Goal: Transaction & Acquisition: Purchase product/service

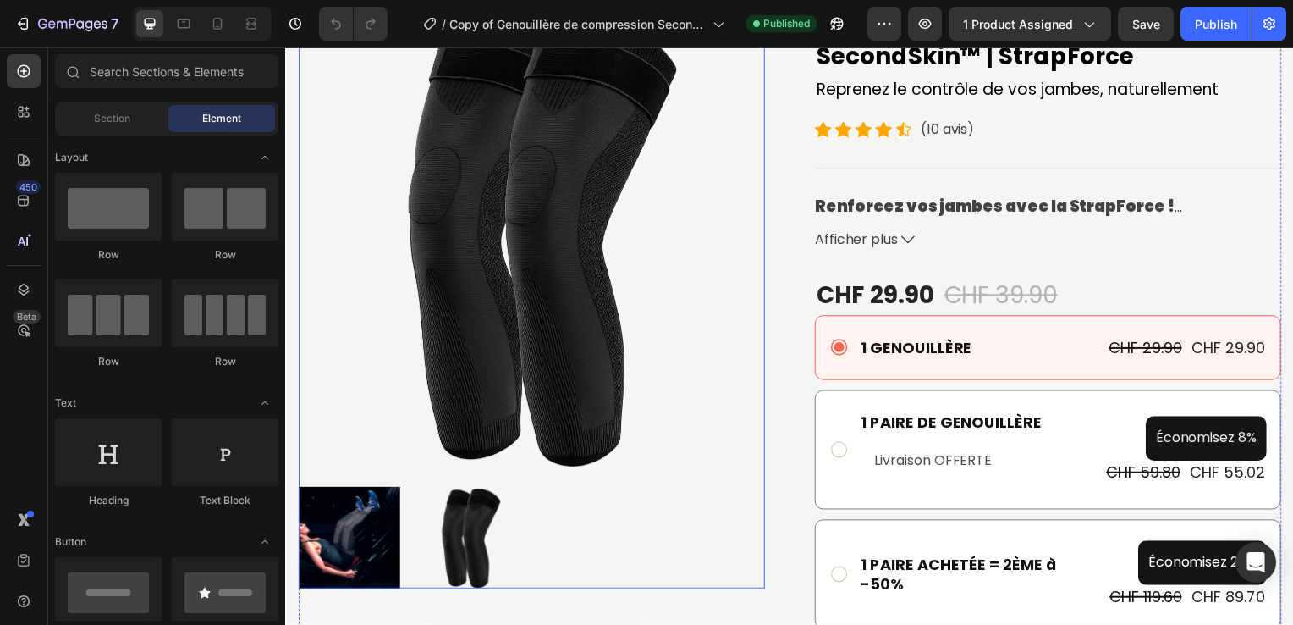
scroll to position [172, 0]
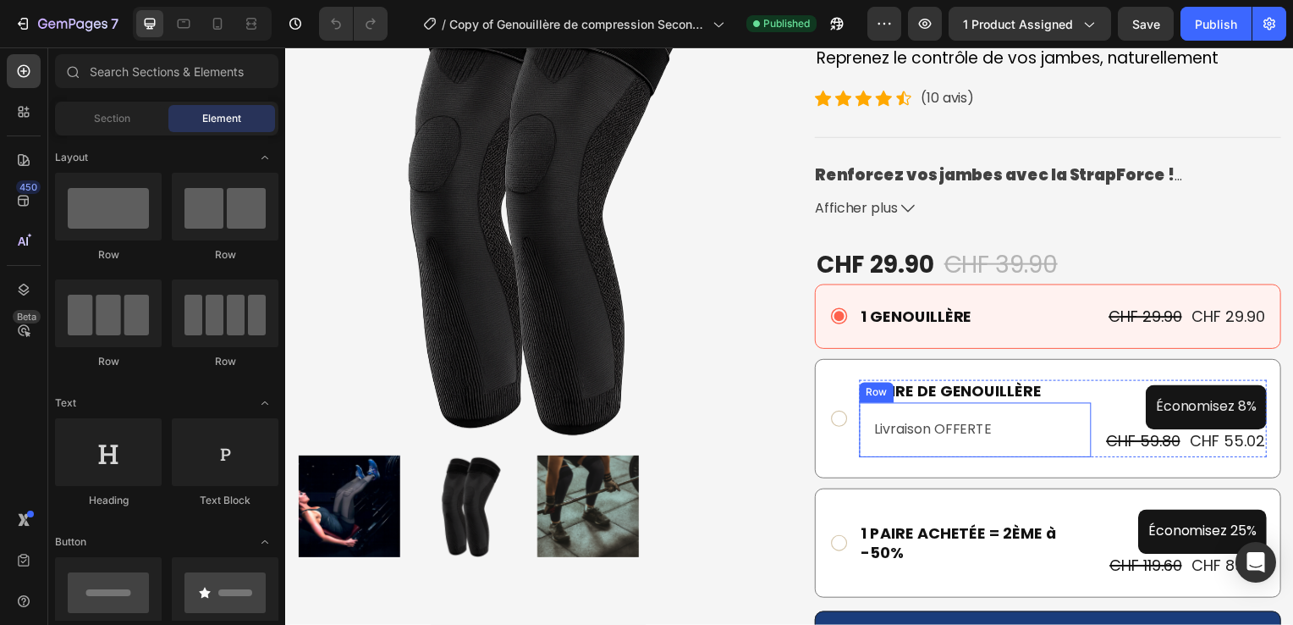
click at [910, 446] on div "Livraison OFFERTE Text Block Row" at bounding box center [980, 432] width 234 height 55
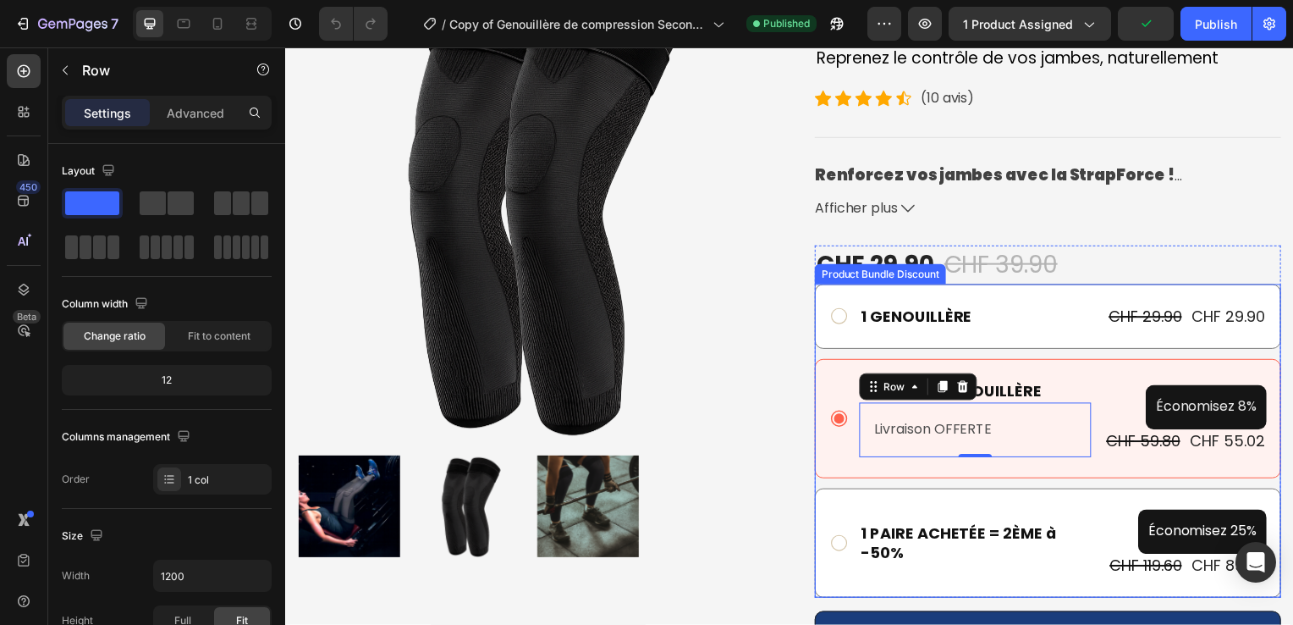
click at [841, 464] on div "1 PAIRE DE GENOUILLÈRE Text Block Livraison OFFERTE Text Block Row 0 Économisez…" at bounding box center [1053, 421] width 470 height 120
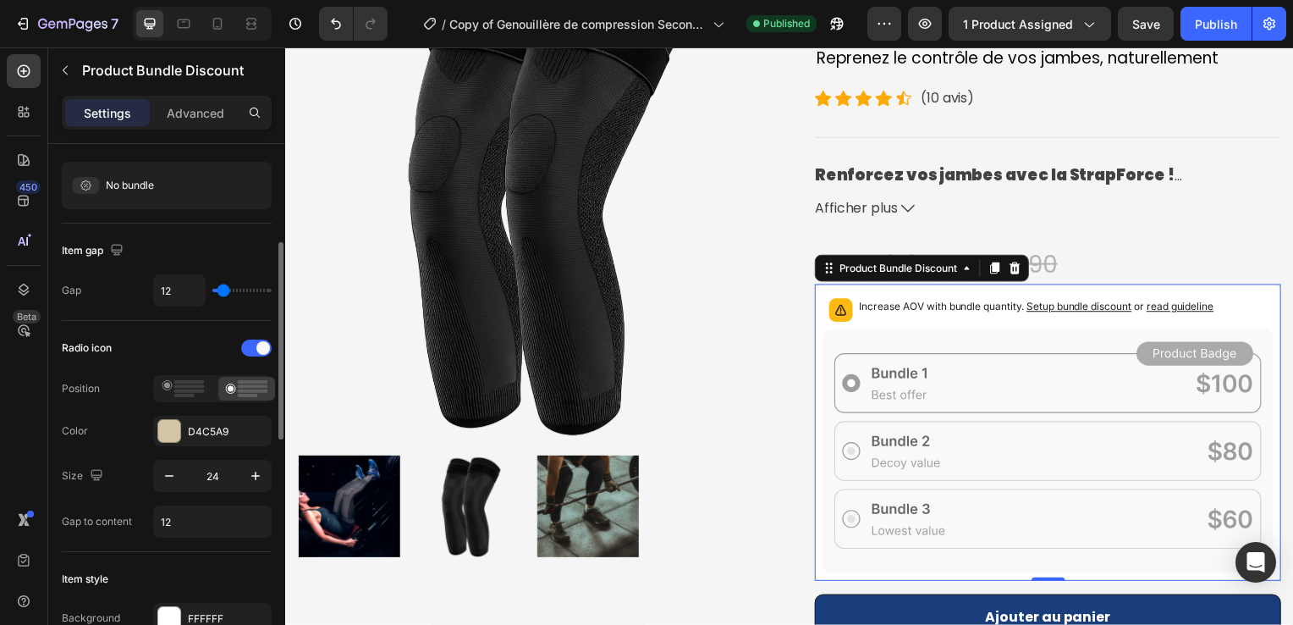
scroll to position [200, 0]
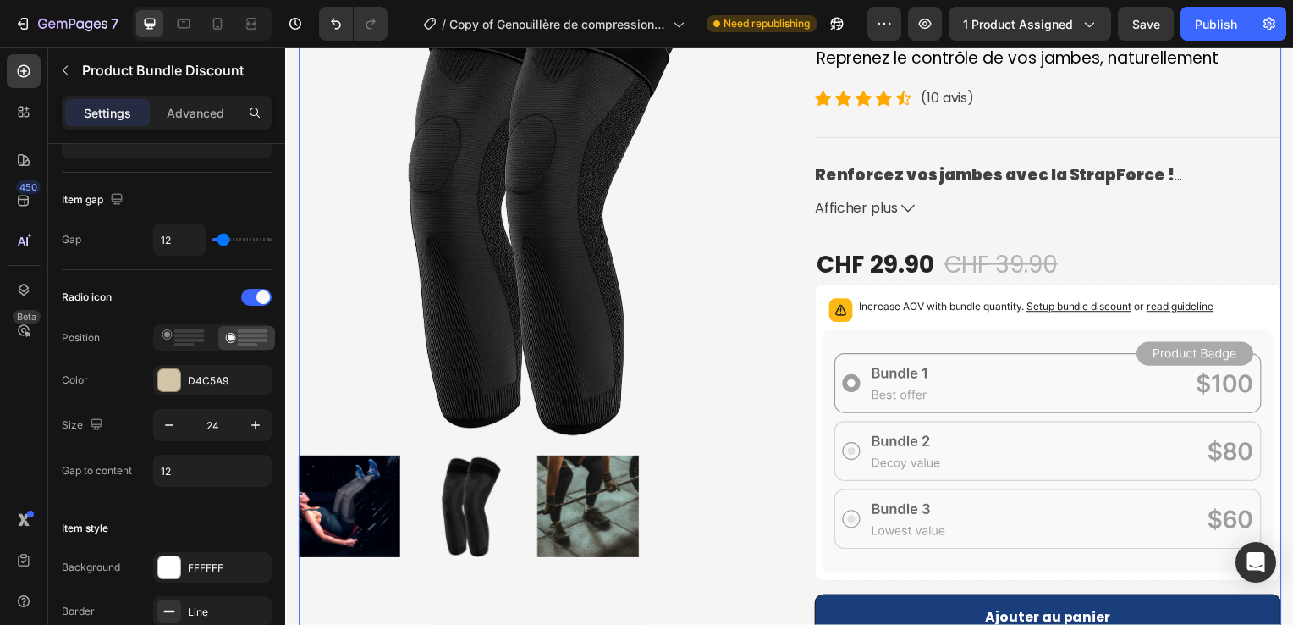
click at [789, 381] on div "Product Images Genouillère de compression SecondSkin™ | StrapForce Product Titl…" at bounding box center [793, 430] width 990 height 918
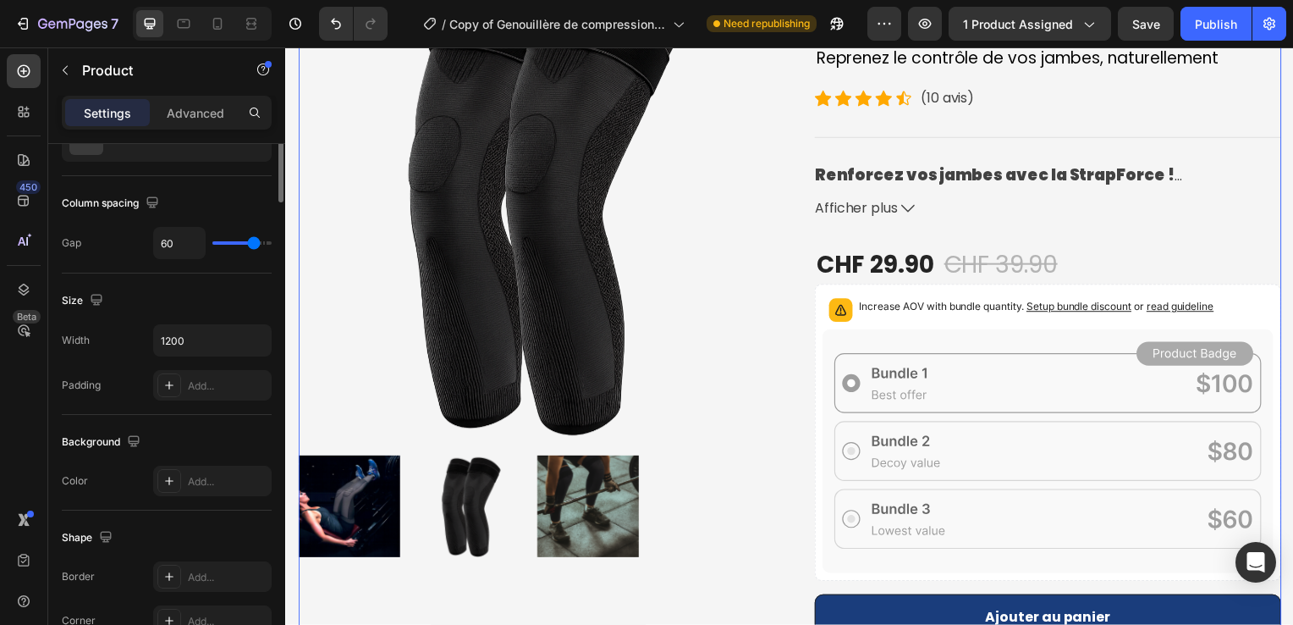
scroll to position [0, 0]
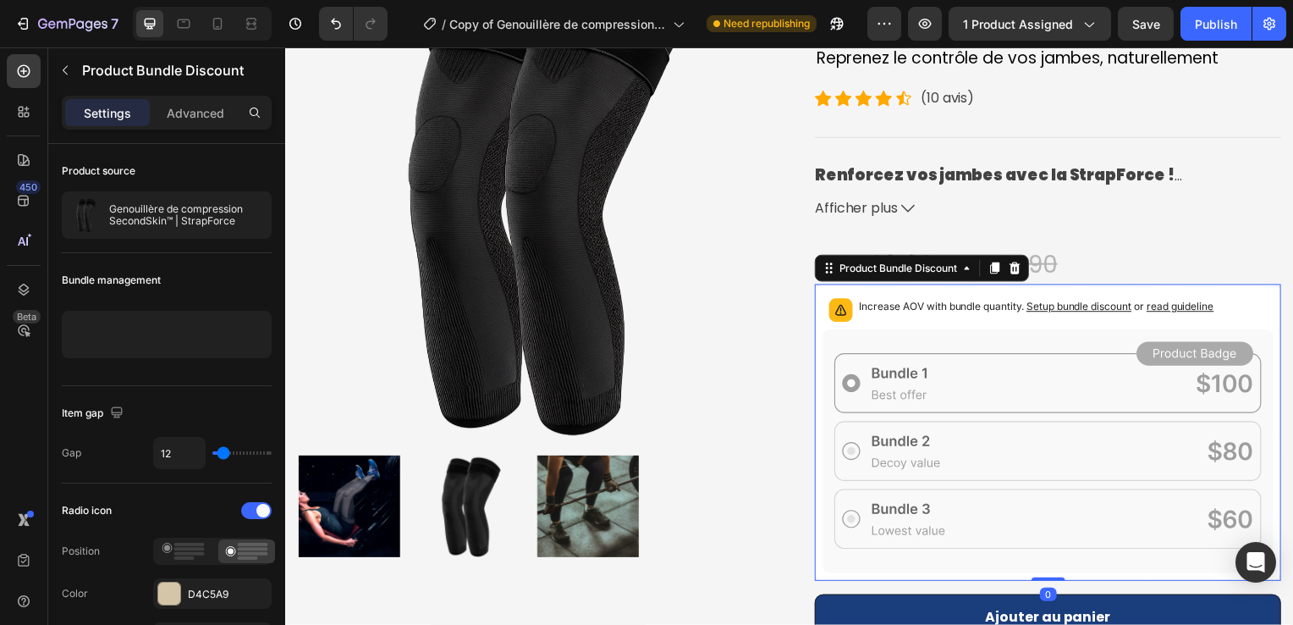
click at [888, 361] on icon at bounding box center [1053, 453] width 455 height 245
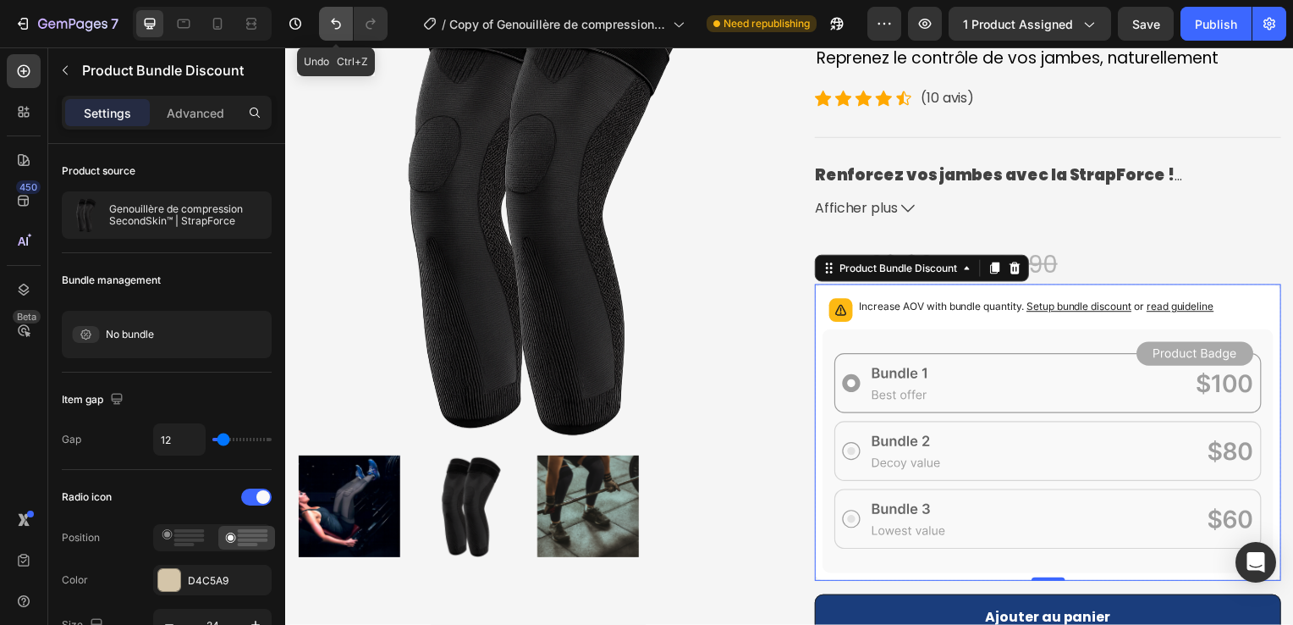
click at [342, 34] on button "Undo/Redo" at bounding box center [336, 24] width 34 height 34
click at [332, 22] on icon "Undo/Redo" at bounding box center [336, 24] width 10 height 11
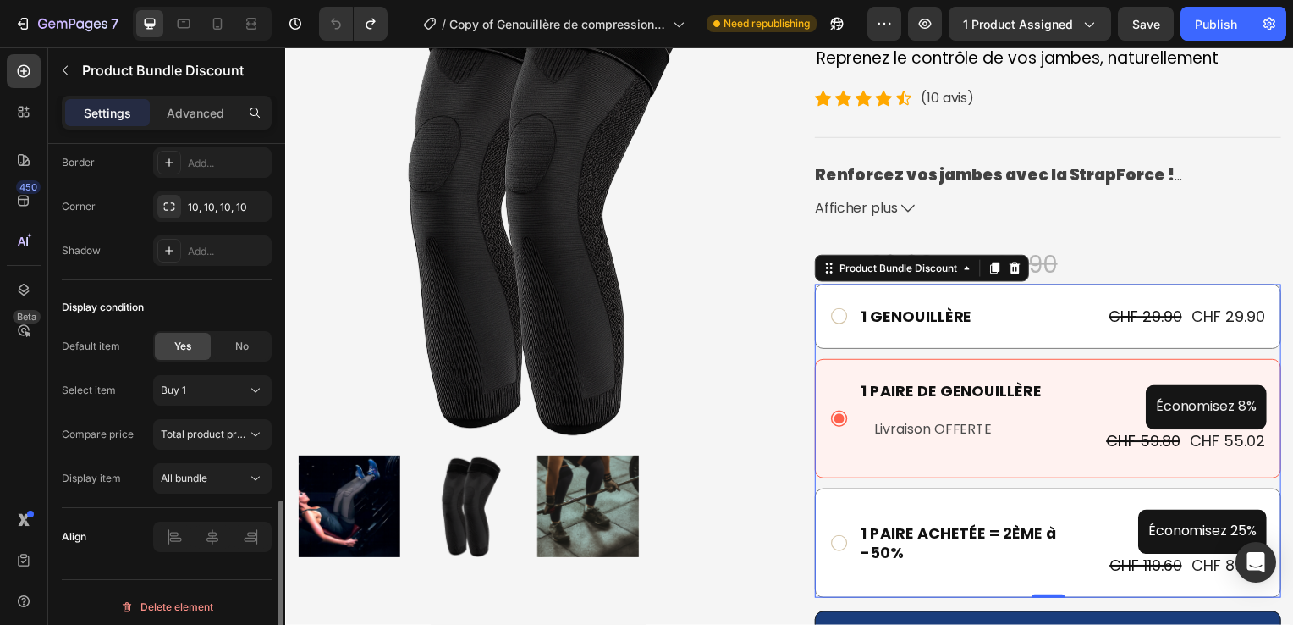
scroll to position [1112, 0]
click at [248, 433] on icon at bounding box center [255, 435] width 17 height 17
click at [144, 413] on div "Default item Yes No Select item Buy 1 Compare price Total product price Display…" at bounding box center [167, 413] width 210 height 163
click at [180, 401] on button "Buy 1" at bounding box center [212, 391] width 118 height 30
click at [122, 383] on div "Select item Buy 1" at bounding box center [167, 391] width 210 height 30
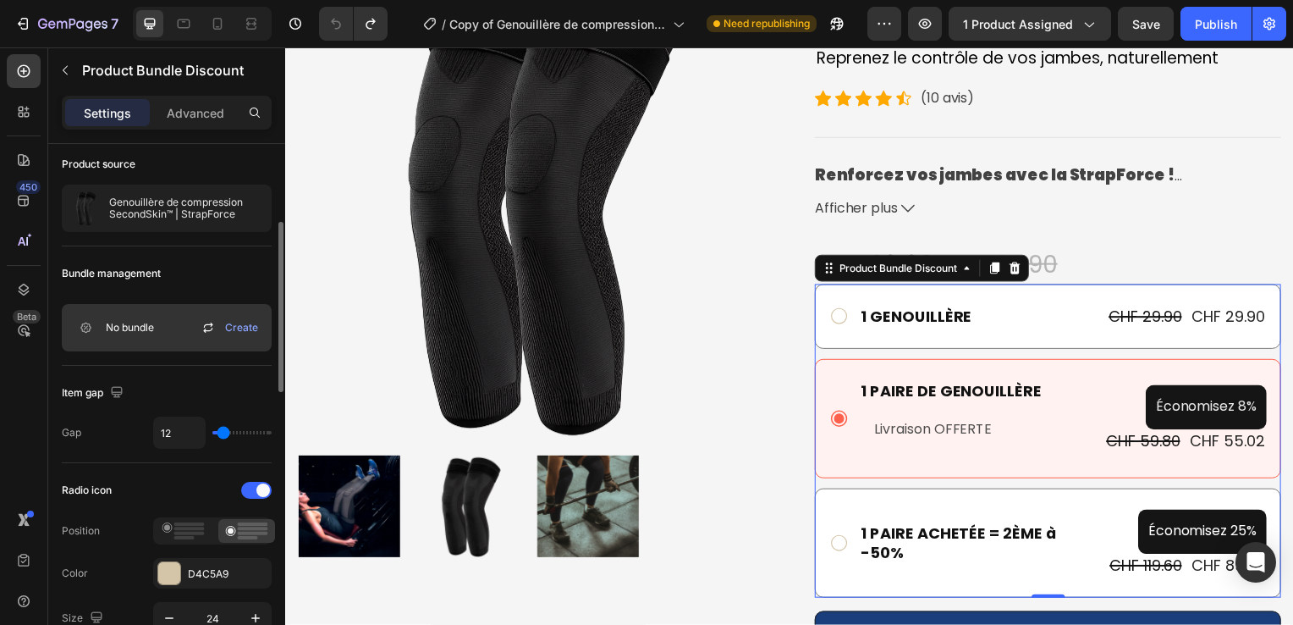
scroll to position [0, 0]
